Goal: Browse casually

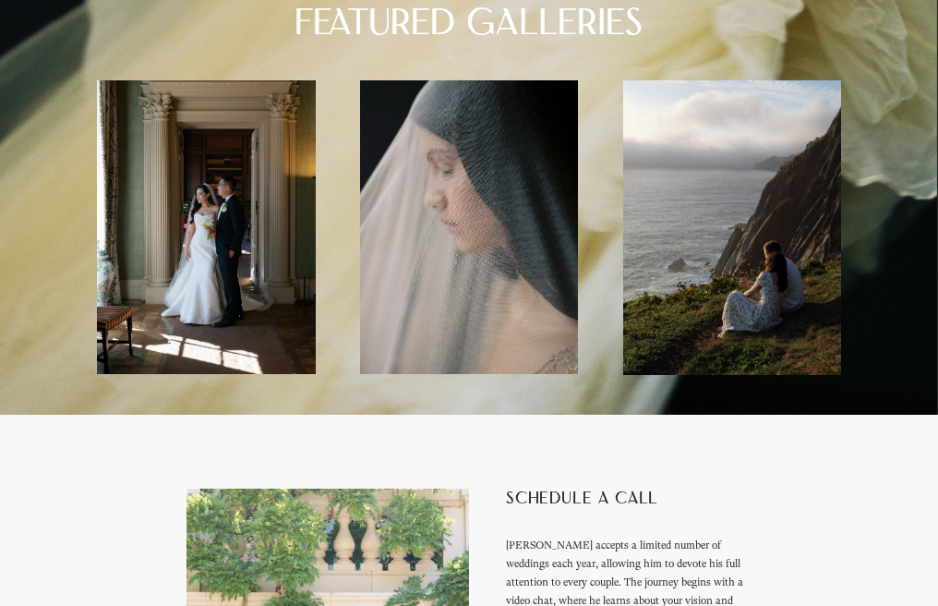
scroll to position [3695, 0]
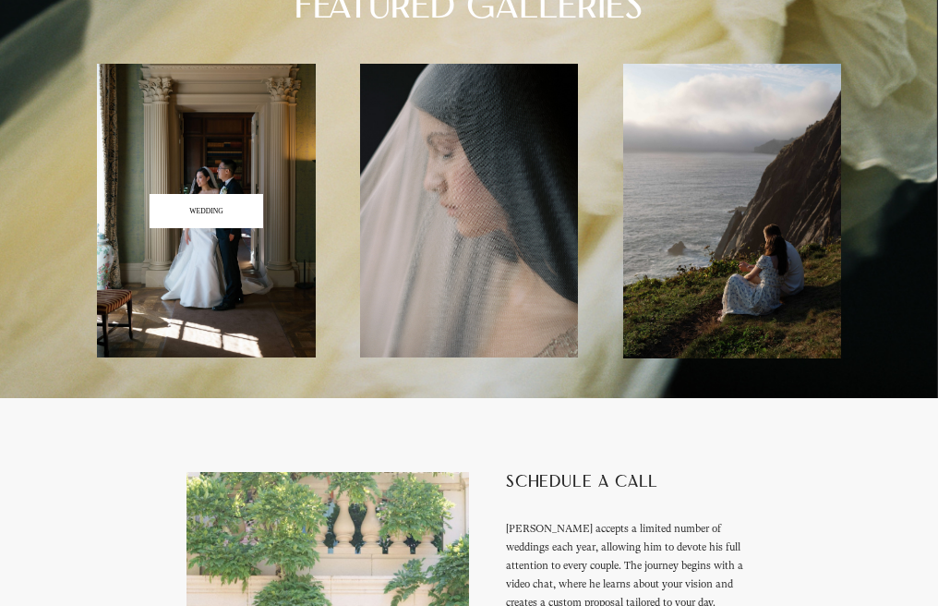
click at [222, 215] on h3 "WEDDING" at bounding box center [205, 211] width 33 height 7
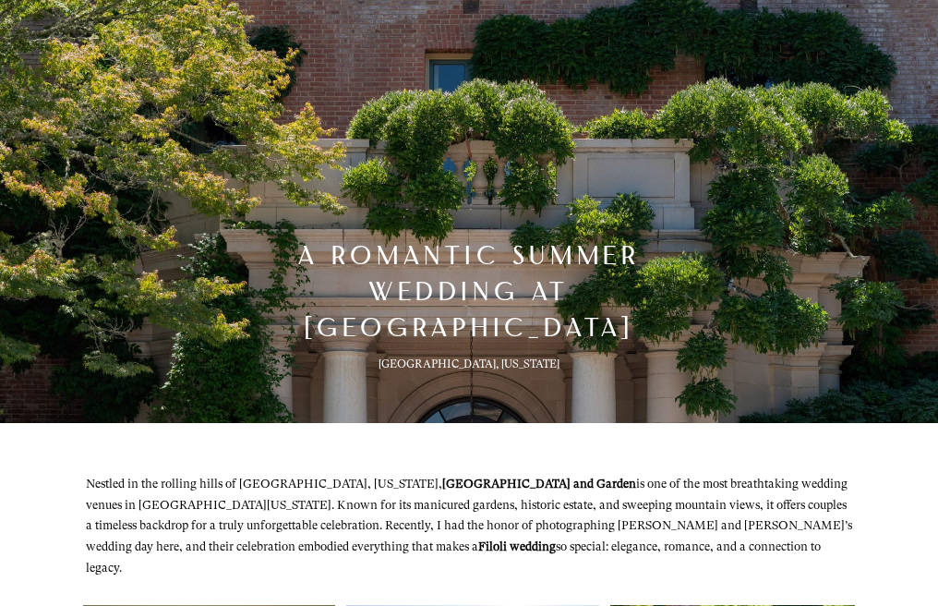
scroll to position [185, 0]
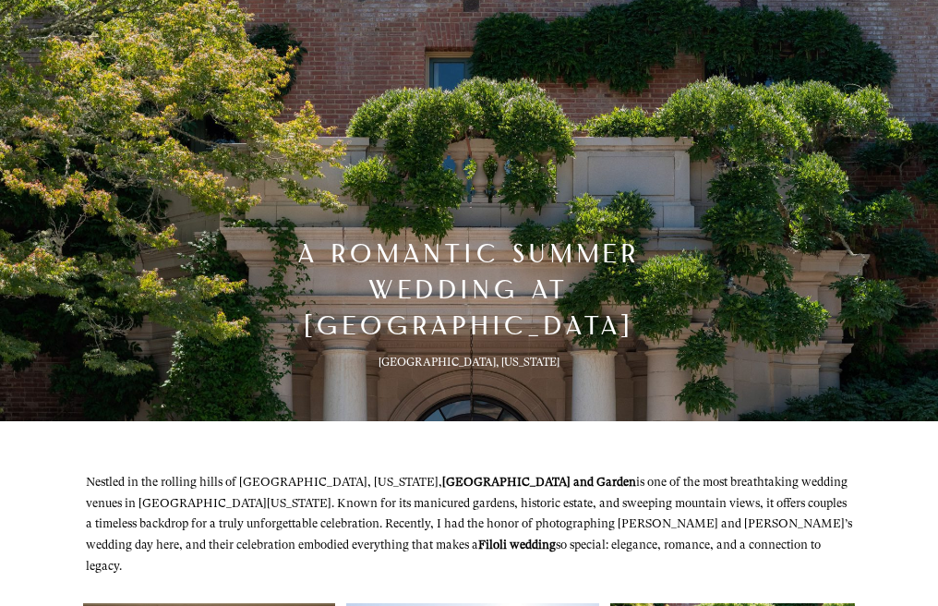
click at [478, 538] on strong "Filoli wedding" at bounding box center [517, 545] width 78 height 14
